Goal: Complete application form

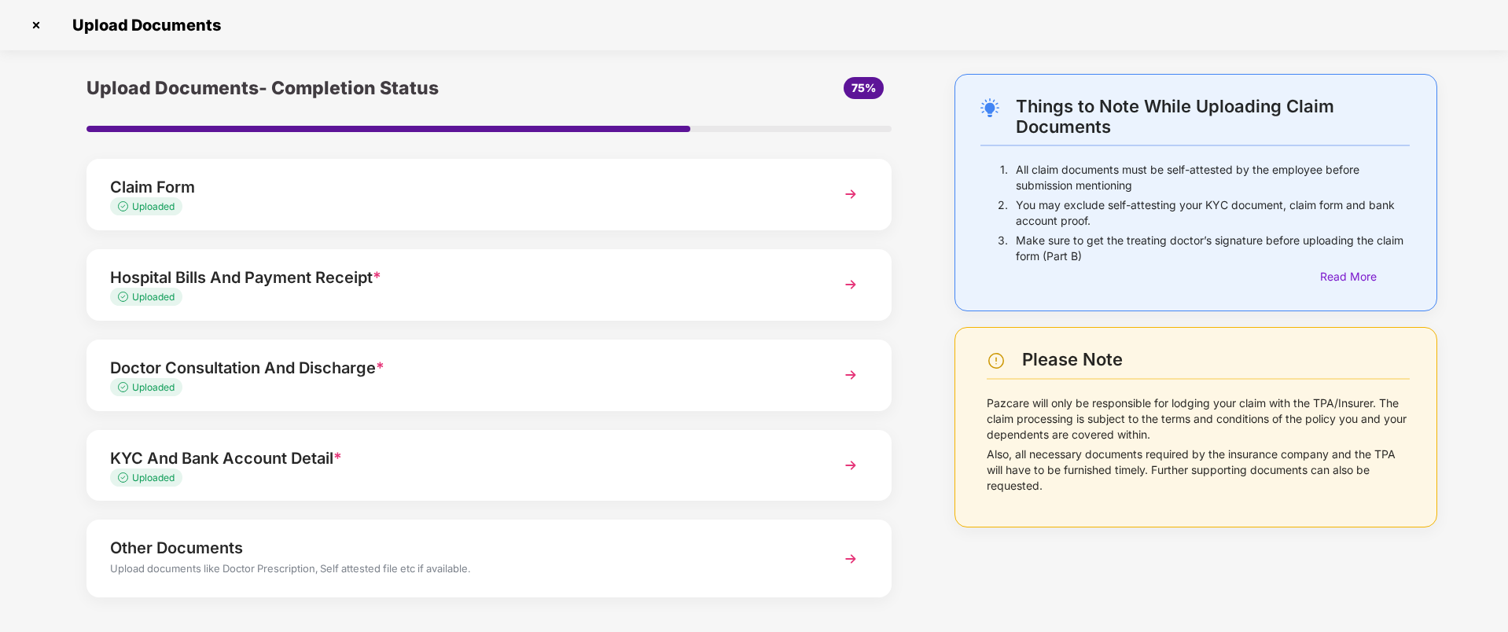
scroll to position [63, 0]
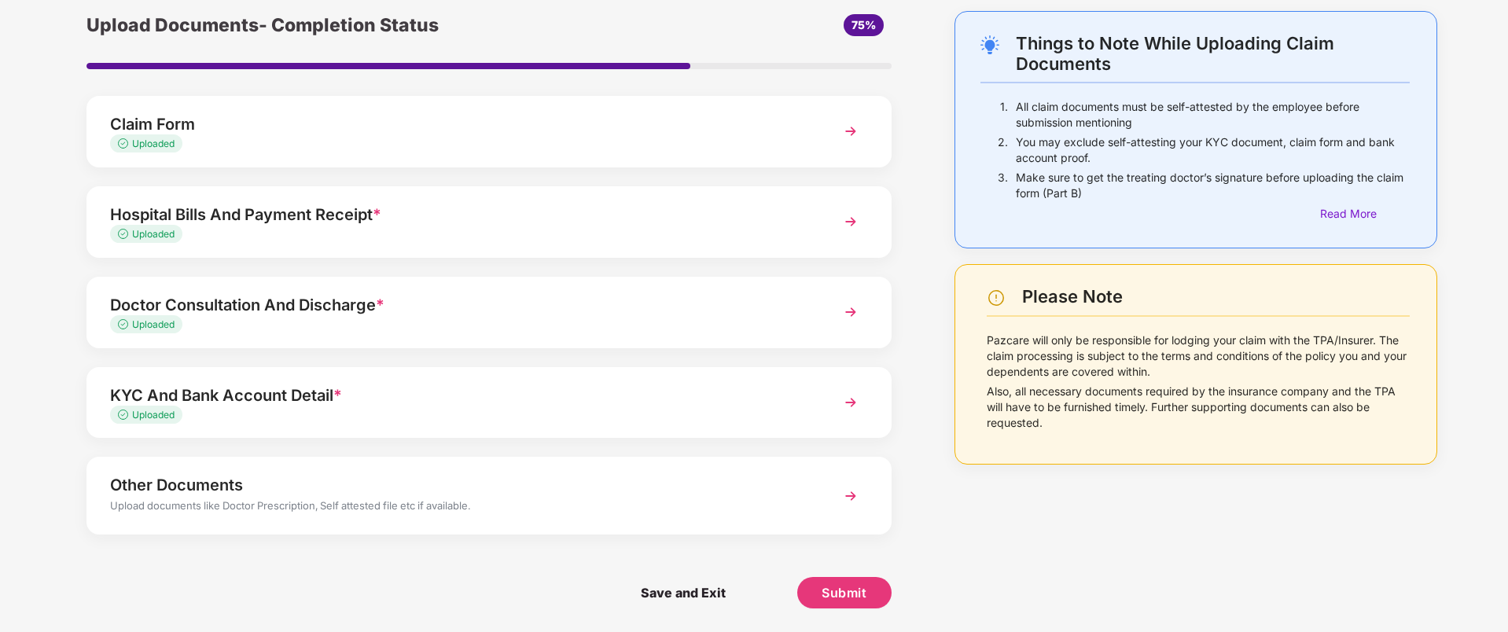
click at [255, 388] on div "KYC And Bank Account Detail *" at bounding box center [457, 395] width 694 height 25
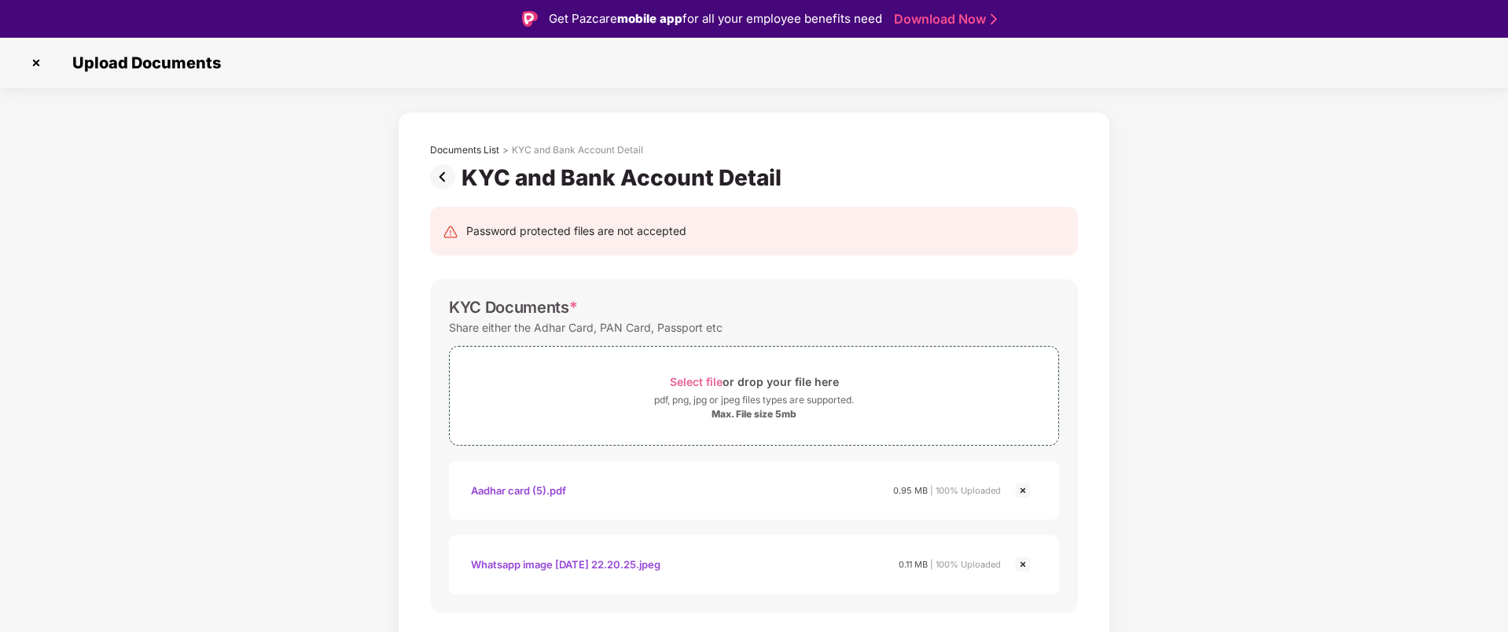
scroll to position [604, 0]
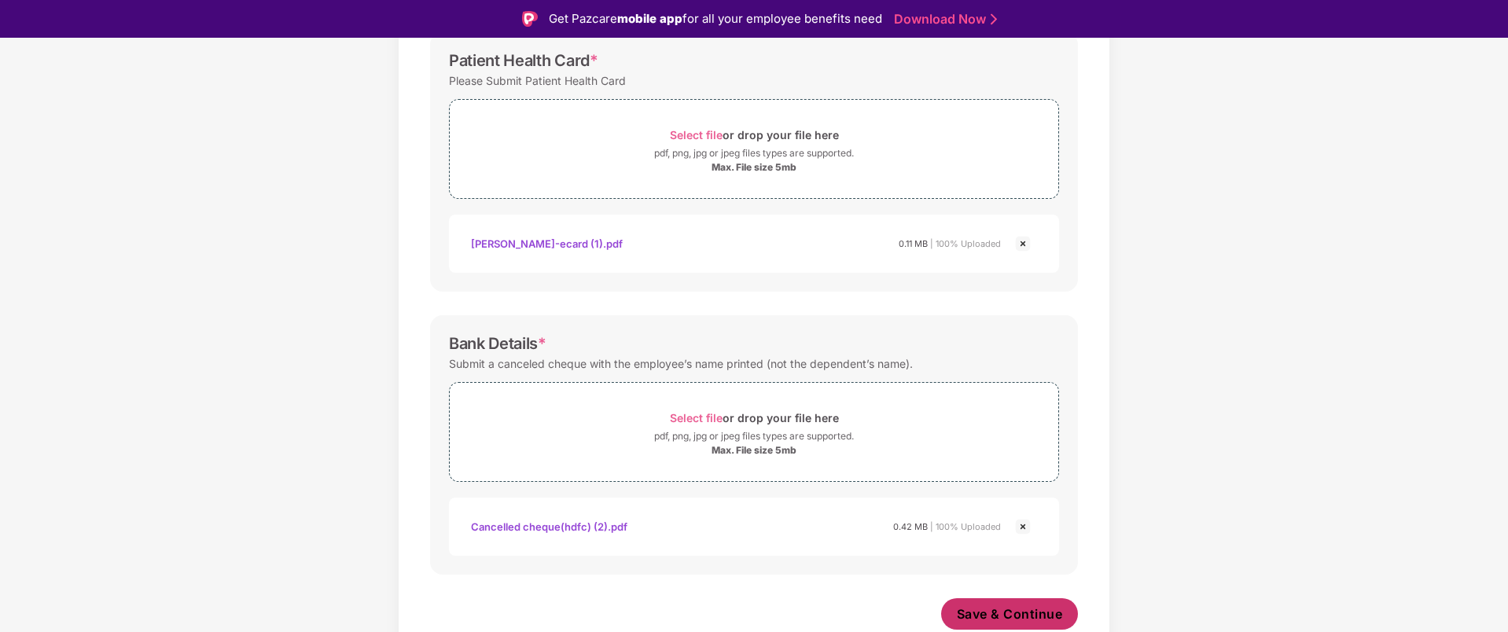
click at [1040, 615] on span "Save & Continue" at bounding box center [1010, 613] width 106 height 17
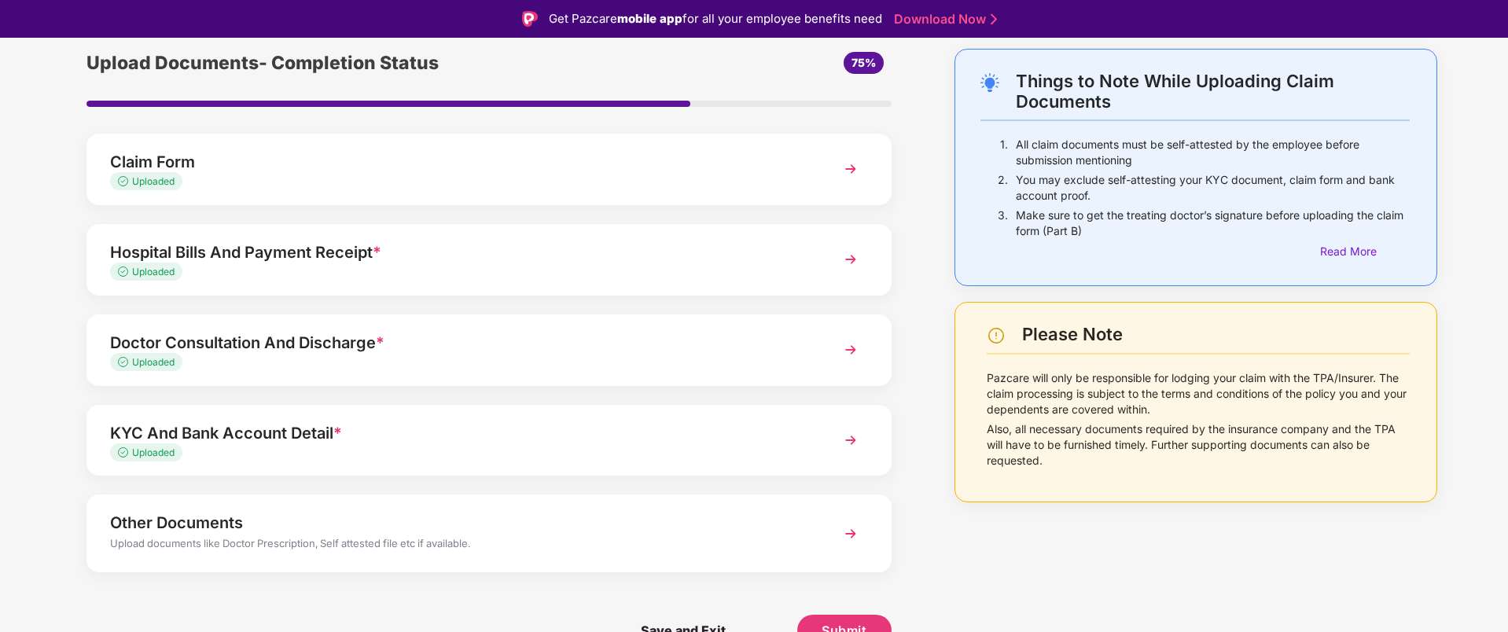
scroll to position [38, 0]
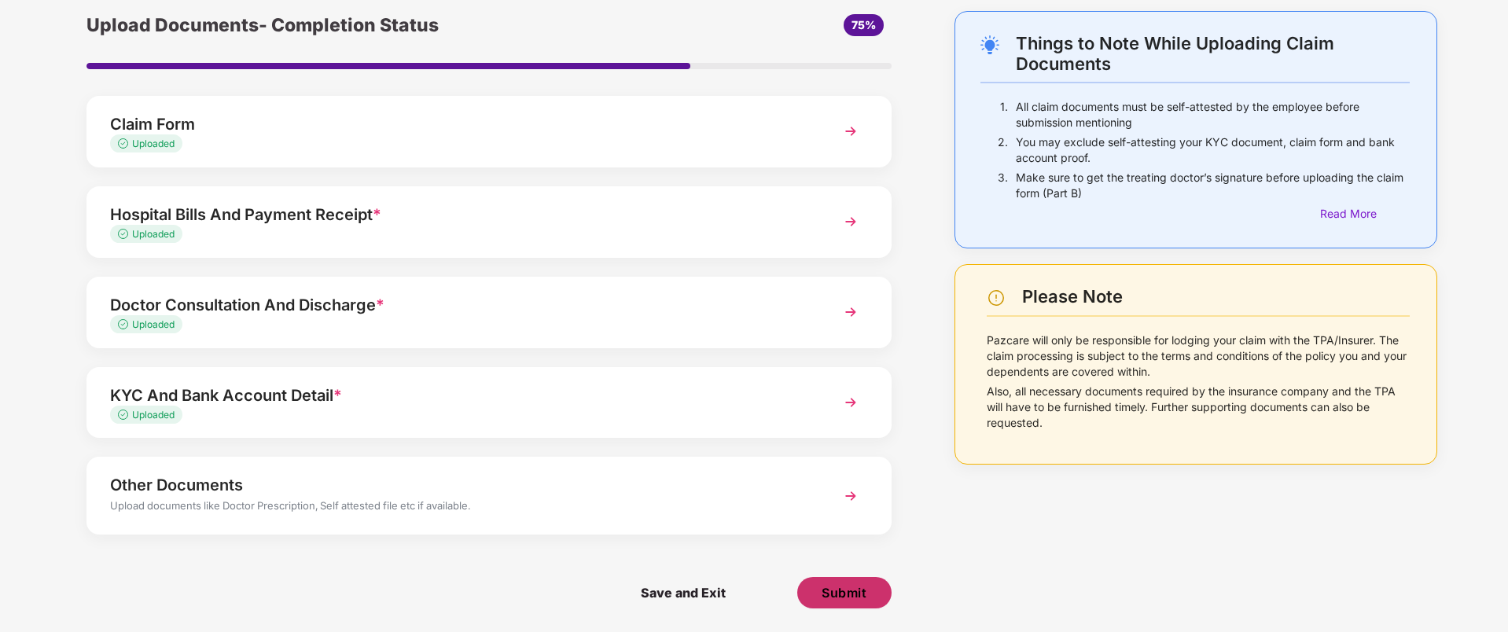
click at [850, 595] on span "Submit" at bounding box center [843, 592] width 45 height 17
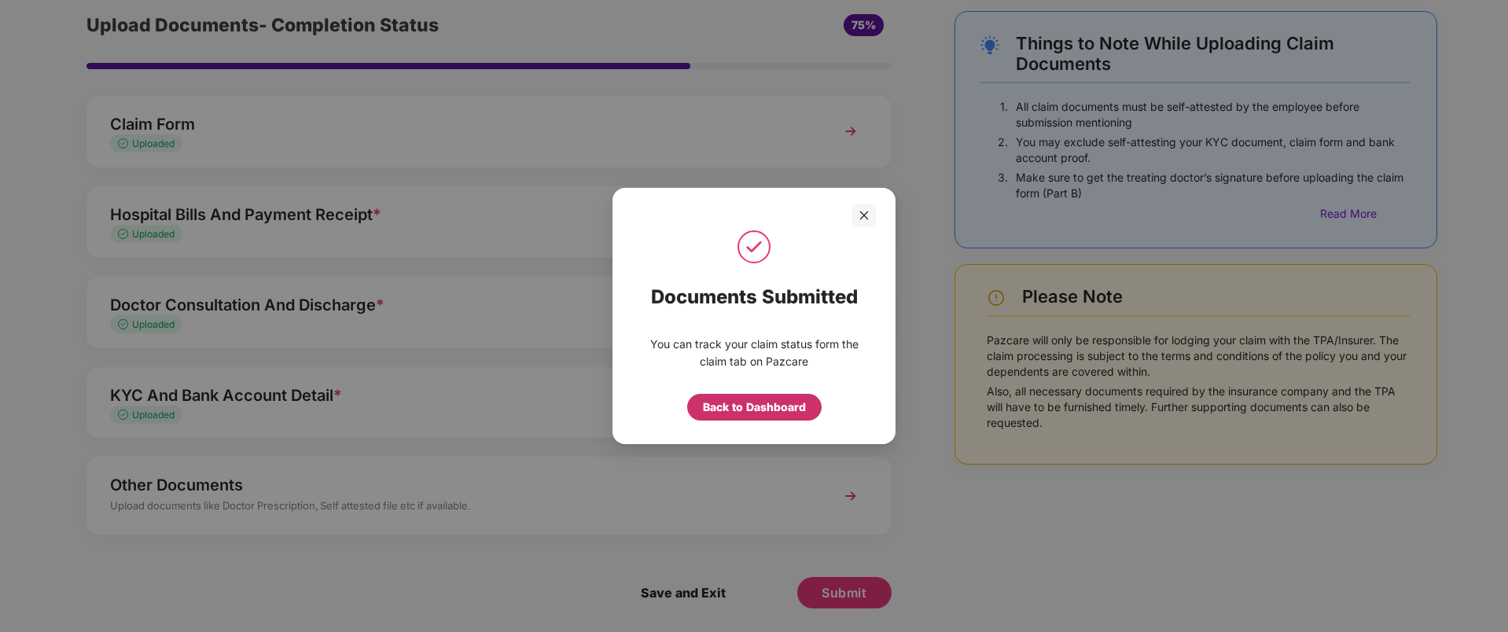
click at [748, 407] on div "Back to Dashboard" at bounding box center [754, 407] width 103 height 17
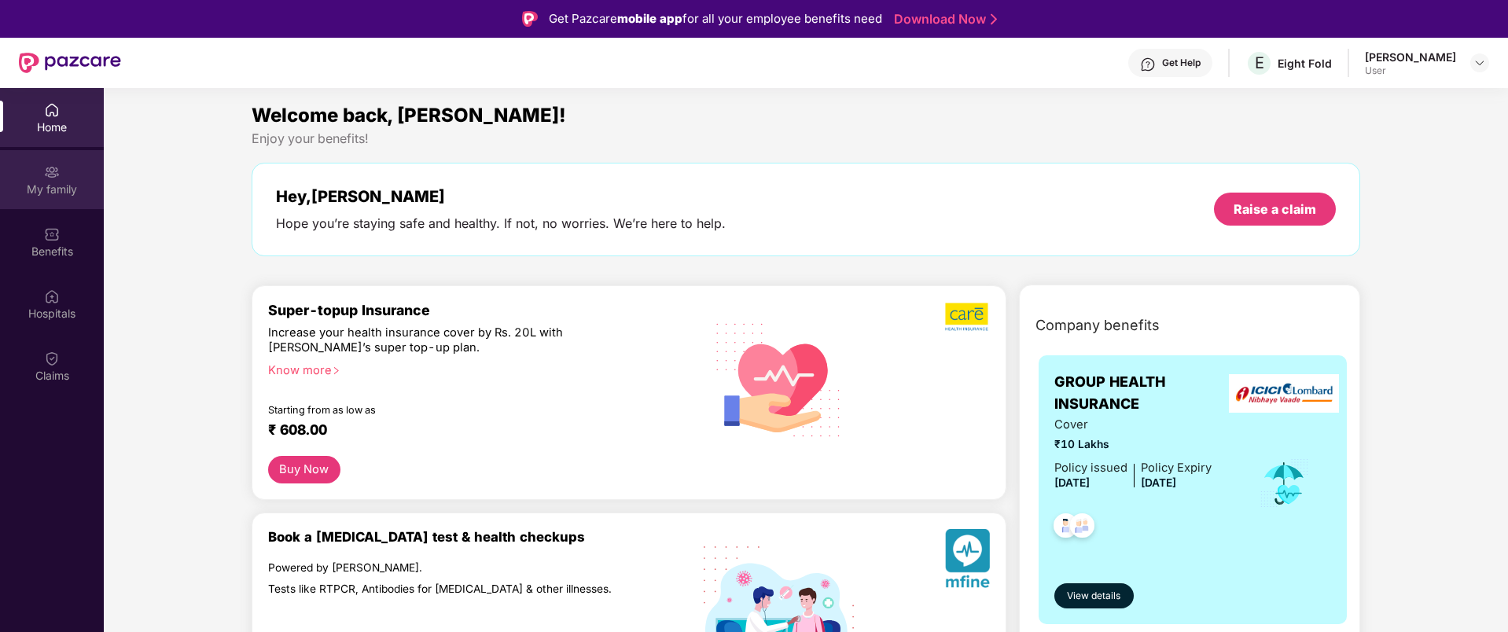
click at [43, 201] on div "My family" at bounding box center [52, 179] width 104 height 59
